Goal: Task Accomplishment & Management: Manage account settings

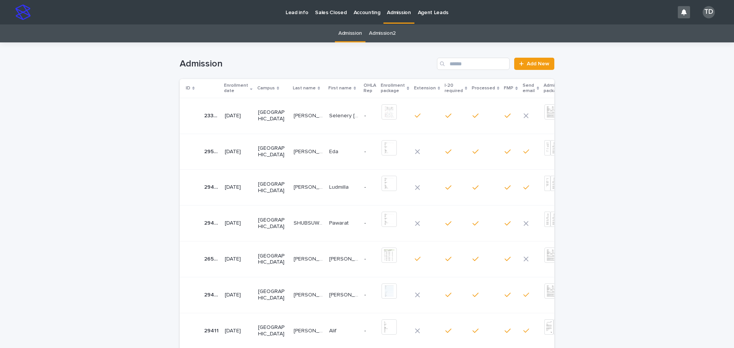
click at [251, 87] on icon at bounding box center [251, 88] width 2 height 4
click at [250, 88] on icon at bounding box center [251, 88] width 2 height 3
click at [461, 63] on input "Search" at bounding box center [473, 64] width 73 height 12
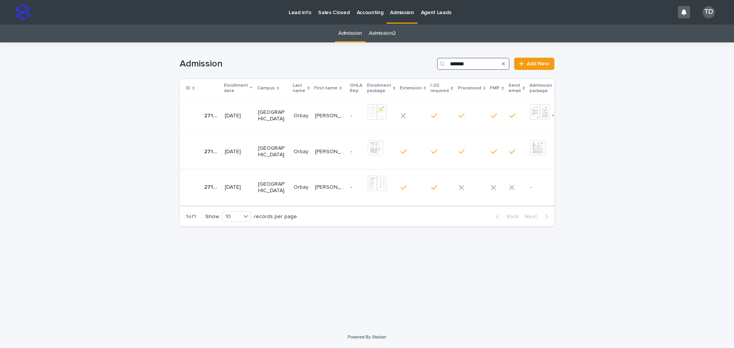
type input "*******"
click at [299, 186] on p "Orbay" at bounding box center [302, 187] width 16 height 8
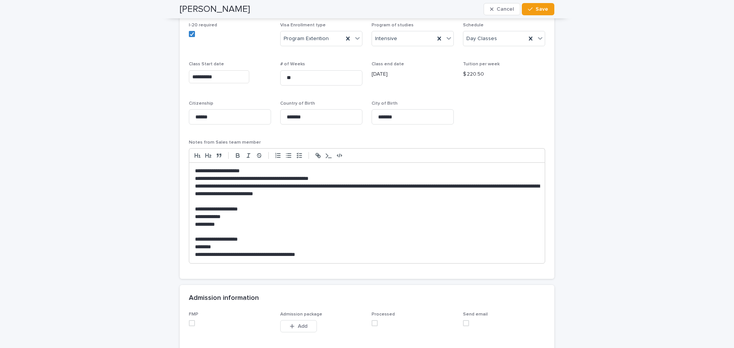
scroll to position [727, 0]
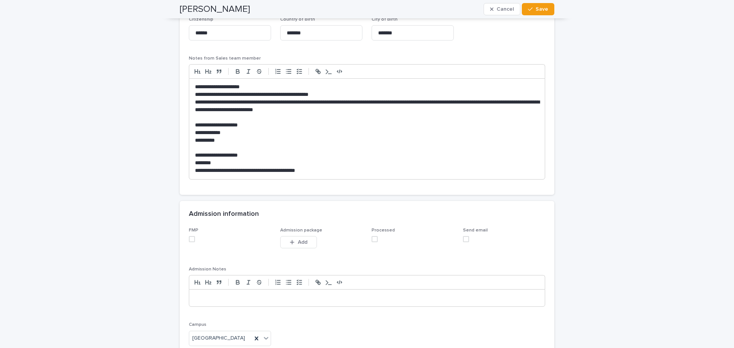
click at [189, 241] on span at bounding box center [192, 239] width 6 height 6
click at [372, 240] on span at bounding box center [375, 239] width 6 height 6
click at [298, 243] on span "Add" at bounding box center [303, 242] width 10 height 5
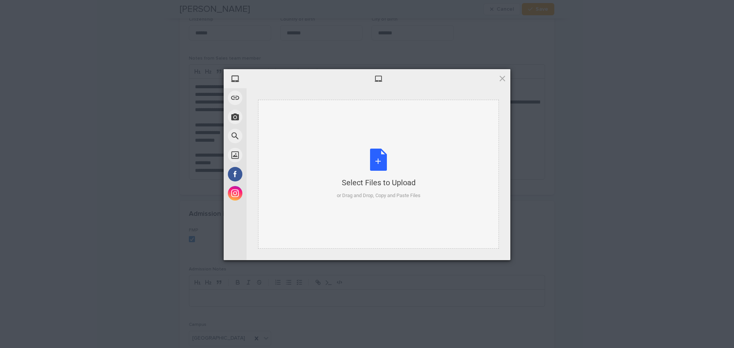
click at [375, 163] on div "Select Files to Upload or Drag and Drop, Copy and Paste Files" at bounding box center [379, 174] width 84 height 51
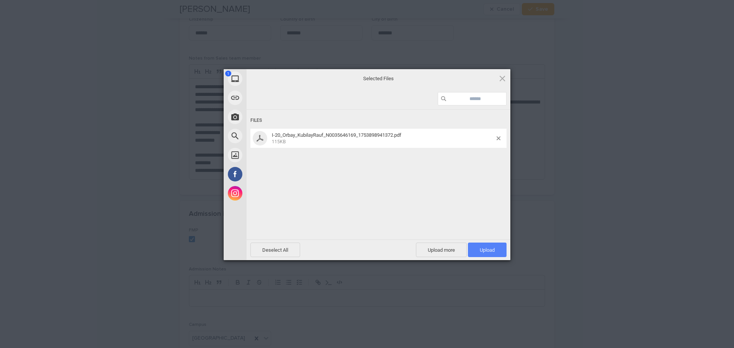
click at [493, 251] on span "Upload 1" at bounding box center [487, 250] width 15 height 6
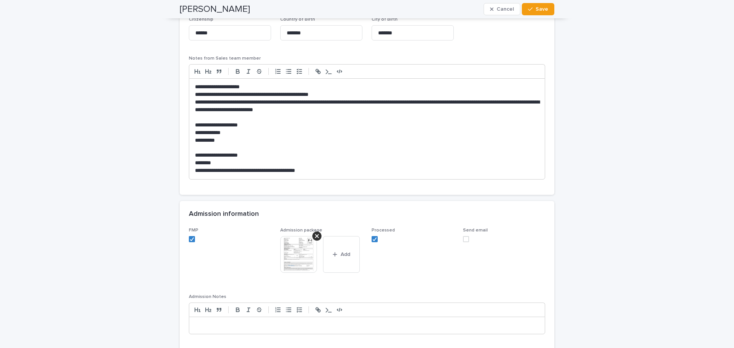
click at [296, 252] on img at bounding box center [298, 254] width 37 height 37
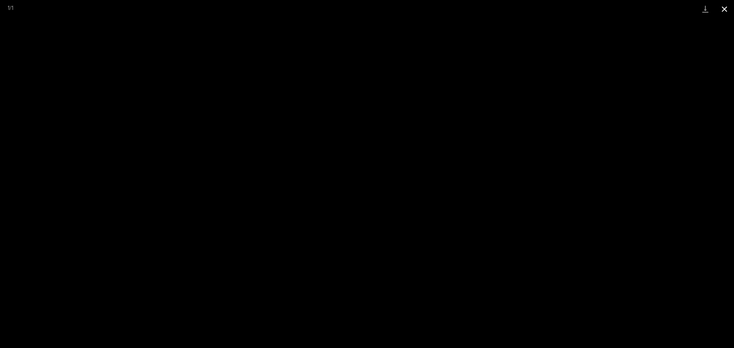
click at [725, 8] on button "Close gallery" at bounding box center [724, 9] width 19 height 18
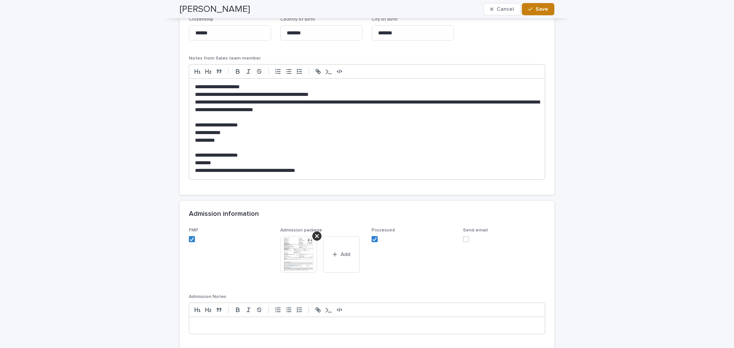
click at [543, 8] on span "Save" at bounding box center [542, 9] width 13 height 5
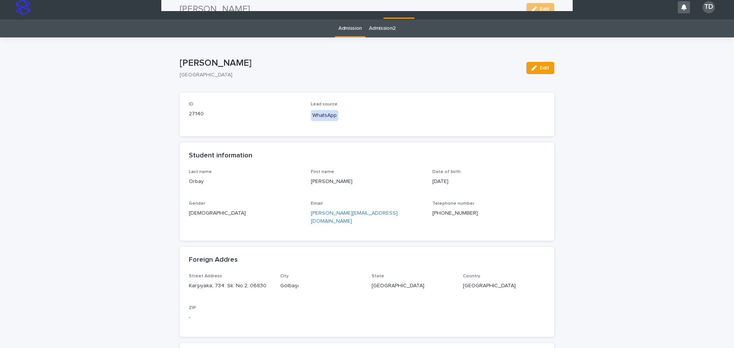
scroll to position [0, 0]
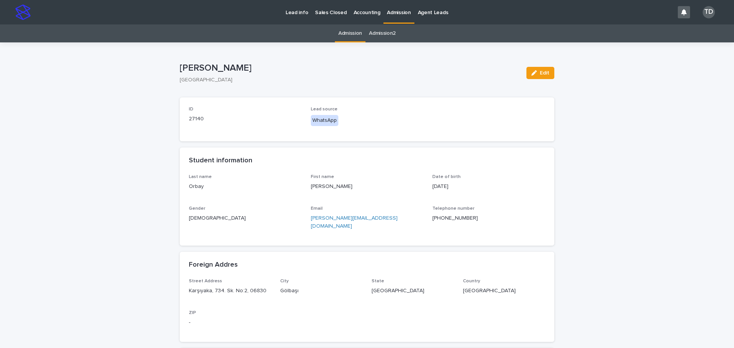
click at [342, 33] on link "Admission" at bounding box center [351, 33] width 24 height 18
